Goal: Navigation & Orientation: Find specific page/section

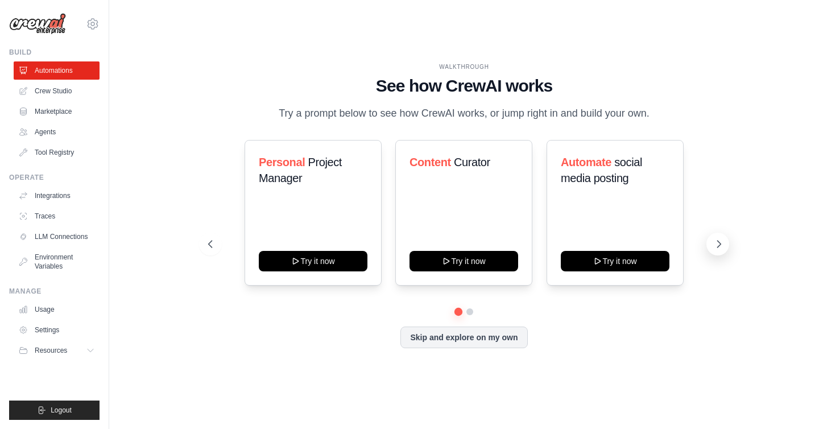
click at [715, 250] on icon at bounding box center [718, 243] width 11 height 11
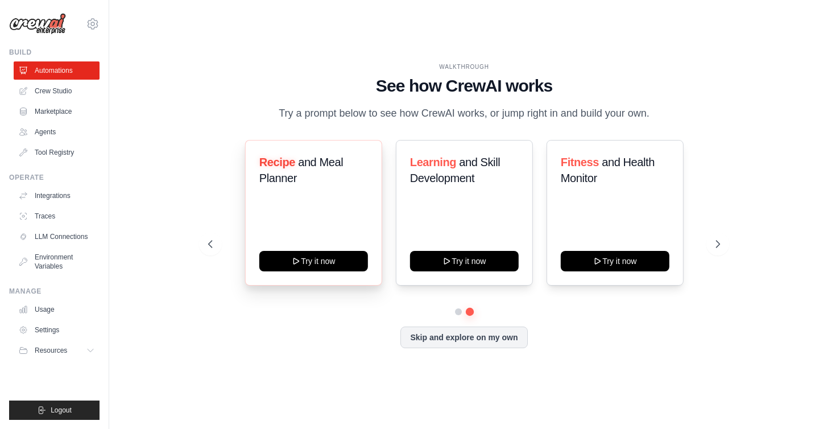
click at [360, 226] on div "Recipe and Meal Planner Try it now" at bounding box center [313, 213] width 137 height 146
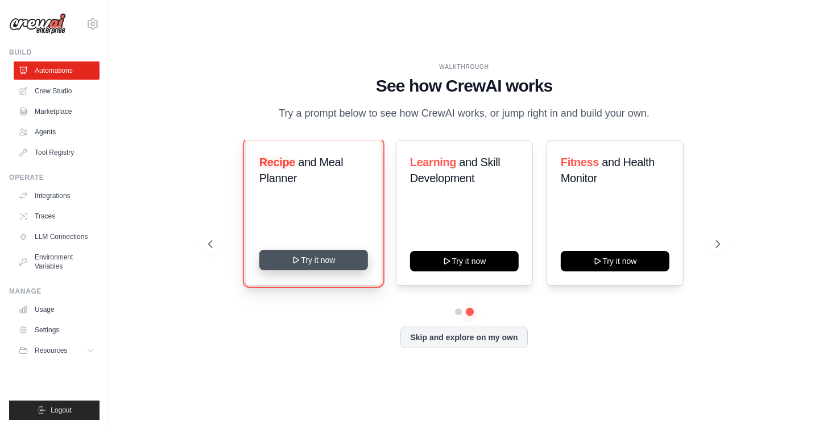
click at [322, 270] on button "Try it now" at bounding box center [313, 260] width 109 height 20
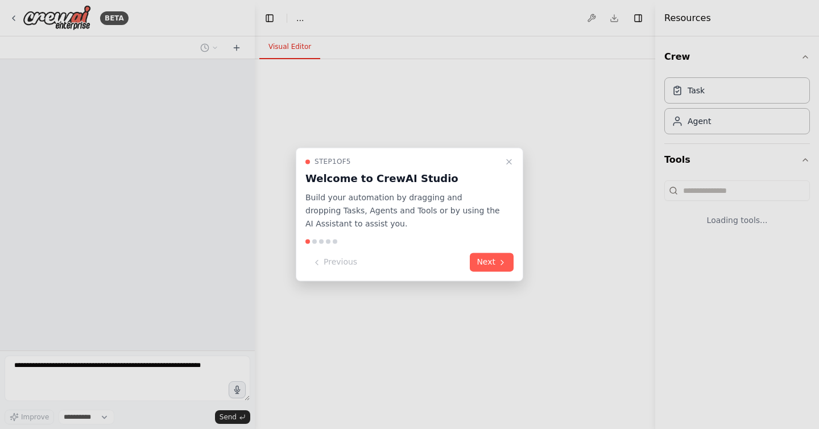
select select "****"
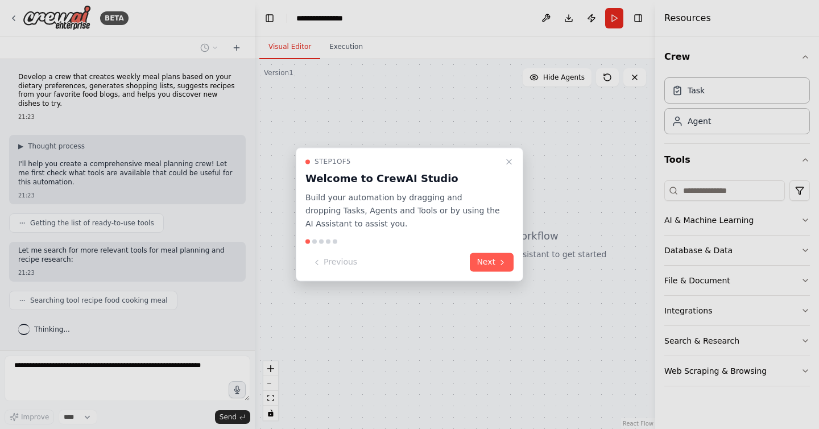
scroll to position [26, 0]
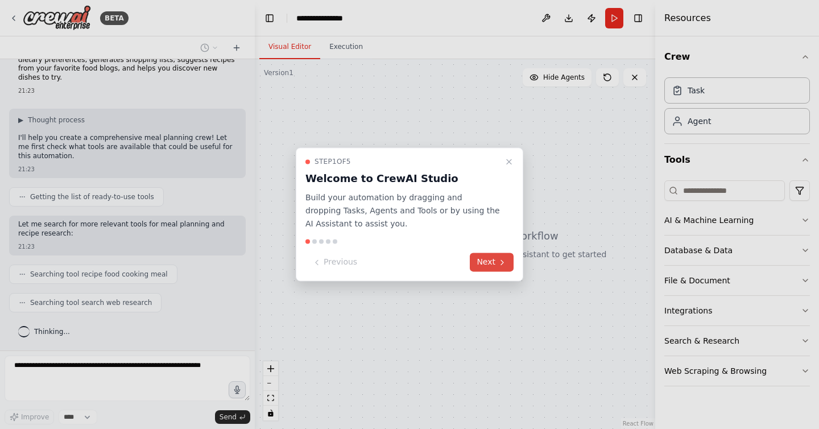
click at [506, 267] on button "Next" at bounding box center [492, 262] width 44 height 19
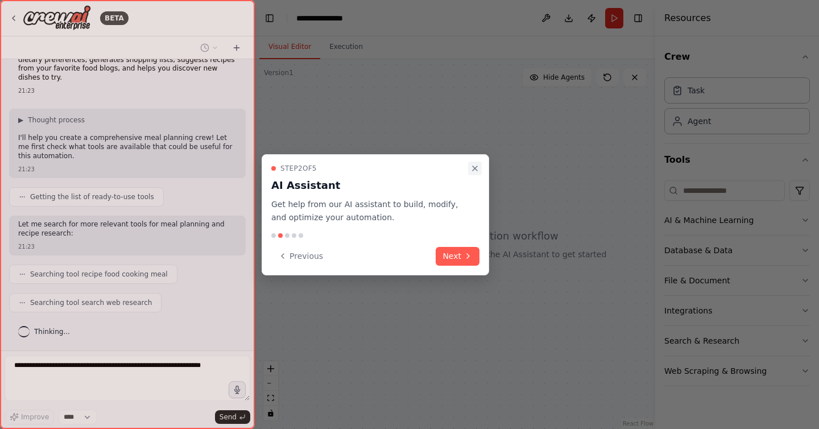
click at [475, 169] on icon "Close walkthrough" at bounding box center [474, 168] width 9 height 9
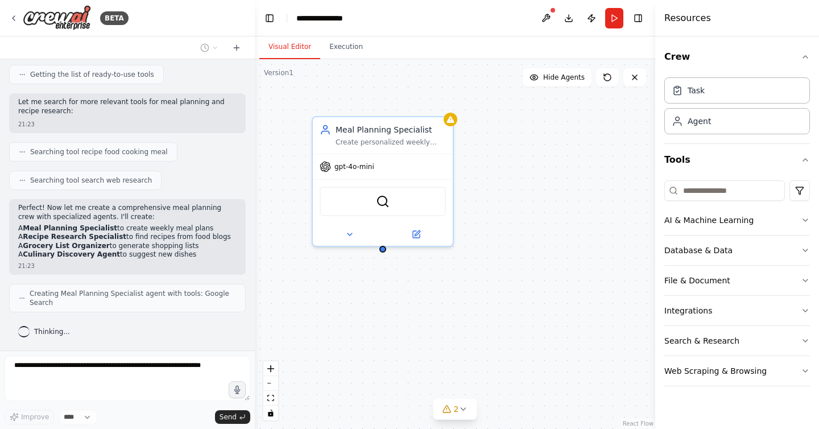
scroll to position [186, 0]
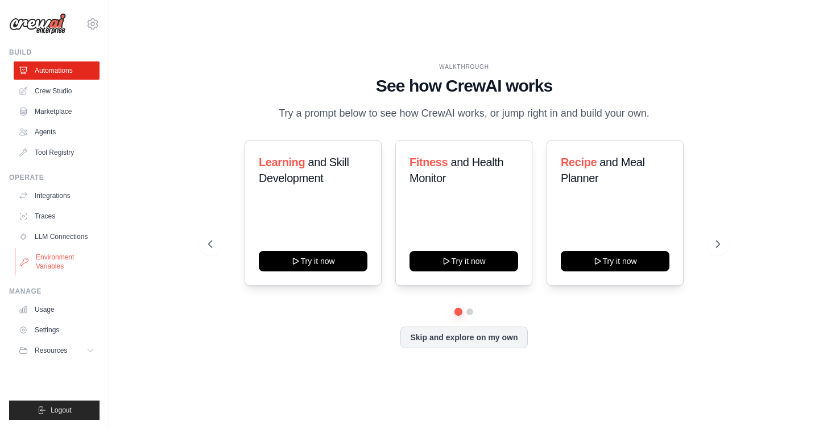
click at [57, 258] on link "Environment Variables" at bounding box center [58, 261] width 86 height 27
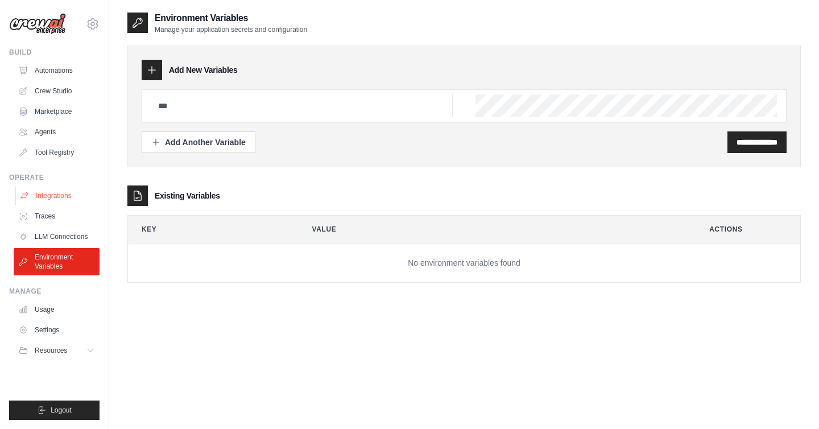
click at [59, 199] on link "Integrations" at bounding box center [58, 196] width 86 height 18
